Goal: Task Accomplishment & Management: Manage account settings

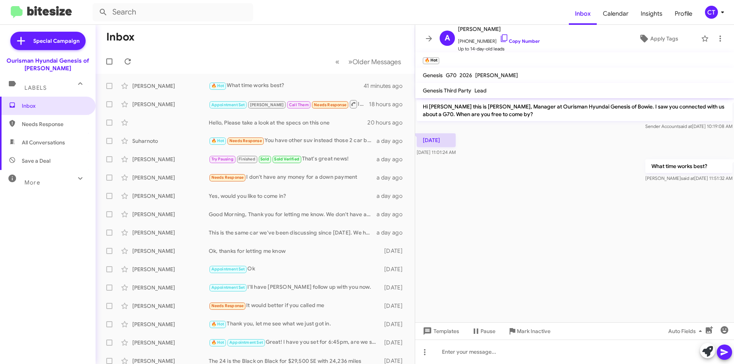
click at [725, 12] on icon at bounding box center [722, 12] width 9 height 9
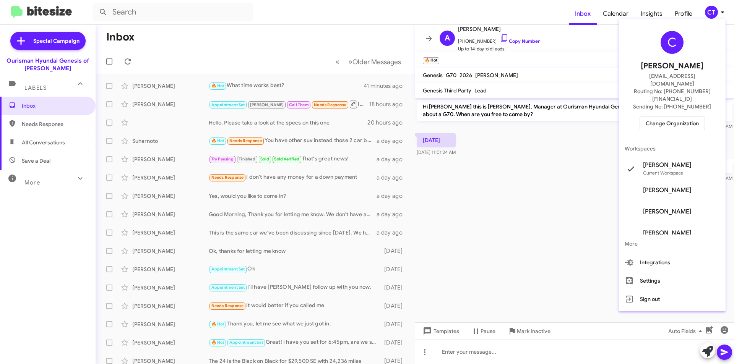
click at [667, 117] on span "Change Organization" at bounding box center [672, 123] width 53 height 13
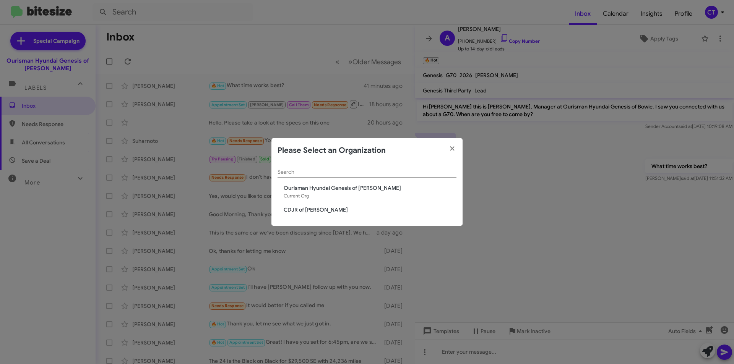
click at [310, 208] on span "CDJR of Bowie" at bounding box center [370, 210] width 173 height 8
